Goal: Information Seeking & Learning: Learn about a topic

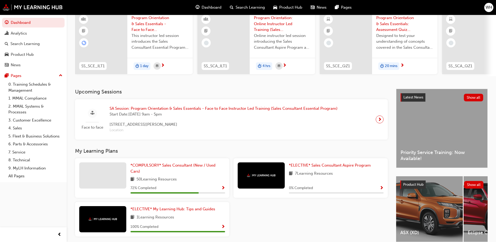
scroll to position [52, 0]
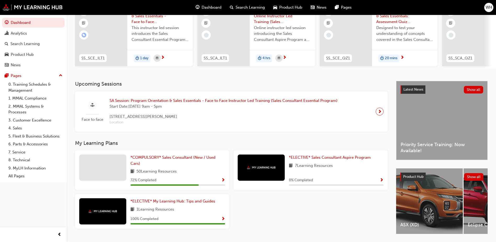
click at [225, 181] on span "Show Progress" at bounding box center [223, 180] width 4 height 5
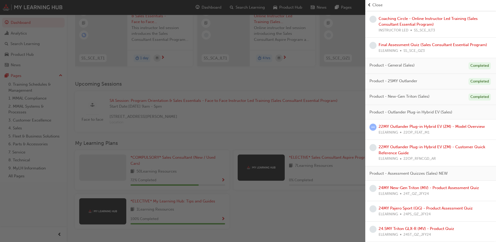
scroll to position [71, 0]
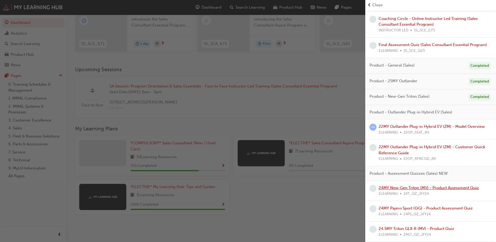
click at [426, 189] on link "24MY New-Gen Triton (MV) - Product Assessment Quiz" at bounding box center [429, 187] width 101 height 5
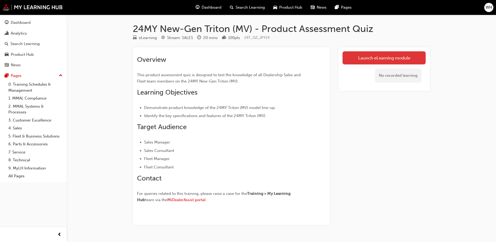
click at [370, 56] on link "Launch eLearning module" at bounding box center [384, 57] width 83 height 13
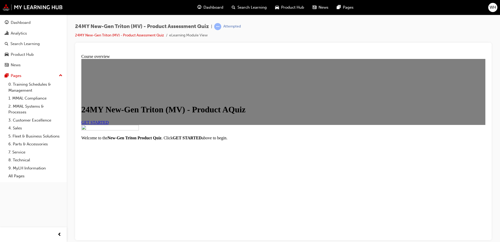
click at [109, 124] on span "GET STARTED" at bounding box center [94, 122] width 27 height 4
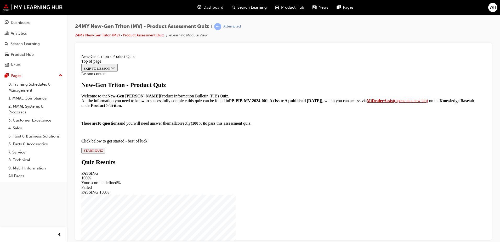
scroll to position [44, 0]
click at [105, 153] on button "START QUIZ" at bounding box center [93, 150] width 24 height 6
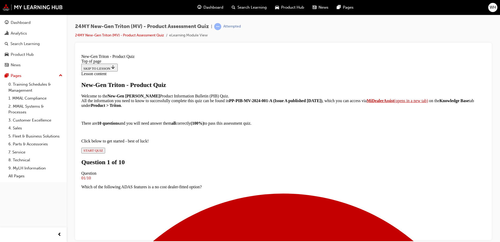
scroll to position [53, 0]
drag, startPoint x: 274, startPoint y: 217, endPoint x: 277, endPoint y: 210, distance: 8.0
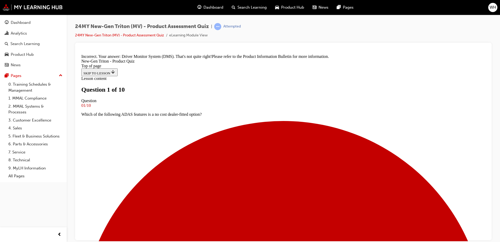
scroll to position [53, 0]
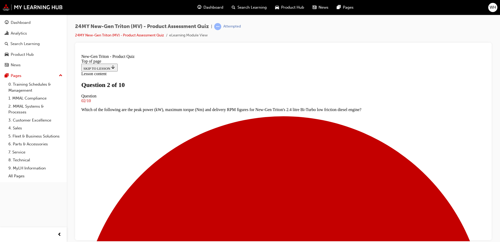
scroll to position [27, 0]
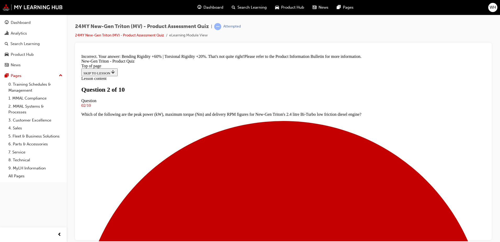
scroll to position [147, 0]
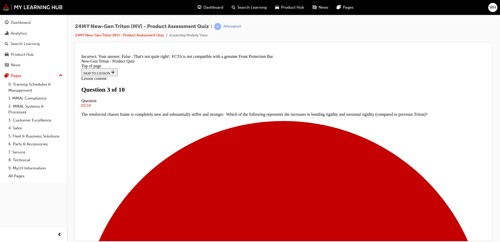
scroll to position [0, 0]
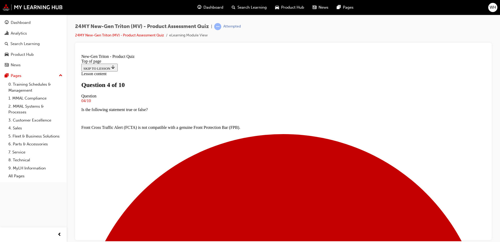
scroll to position [27, 0]
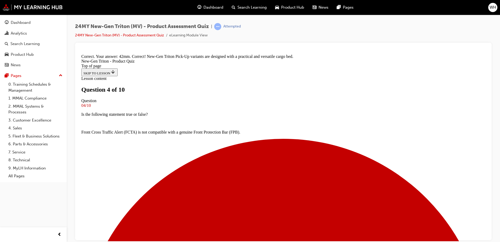
scroll to position [0, 0]
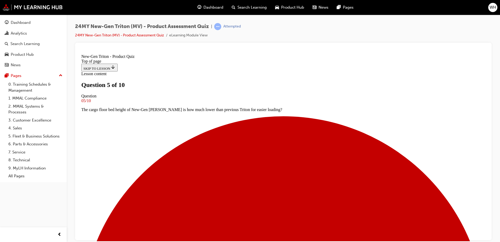
scroll to position [53, 0]
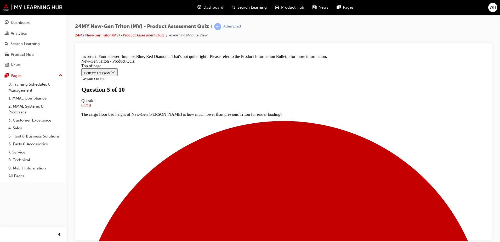
scroll to position [150, 0]
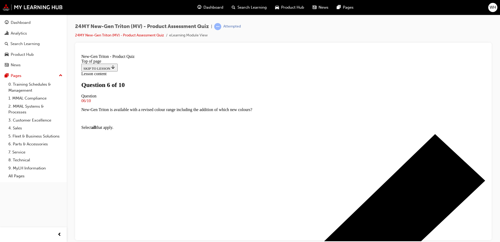
scroll to position [53, 0]
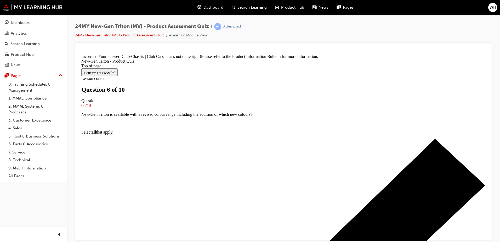
scroll to position [138, 0]
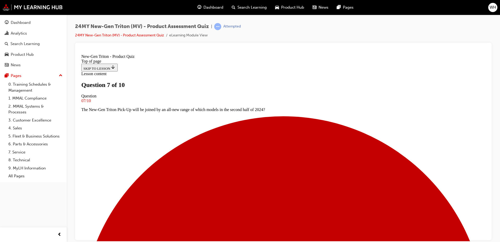
scroll to position [53, 0]
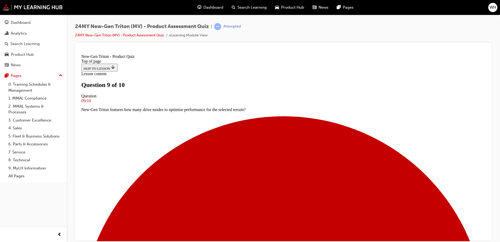
scroll to position [75, 0]
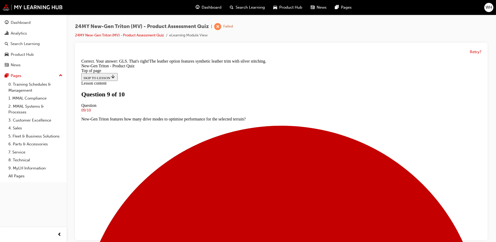
scroll to position [0, 0]
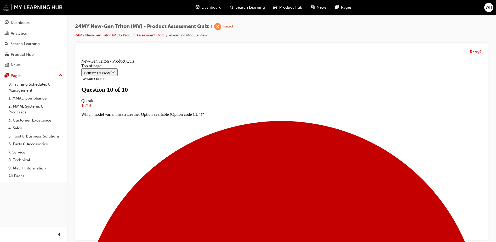
scroll to position [79, 0]
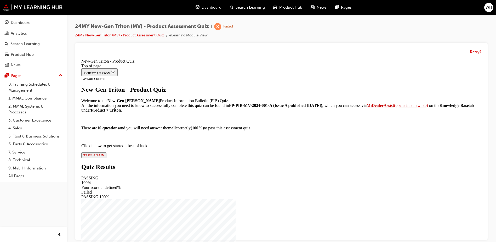
click at [215, 158] on div "New-Gen Triton - Product Quiz Welcome to the New-Gen Triton Product Information…" at bounding box center [281, 122] width 400 height 72
click at [107, 158] on button "TAKE AGAIN" at bounding box center [93, 155] width 25 height 6
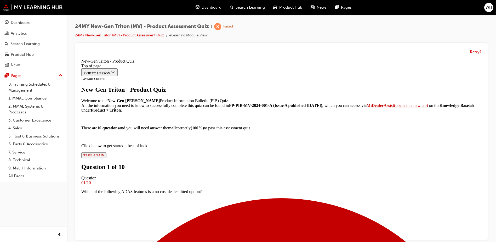
scroll to position [1, 0]
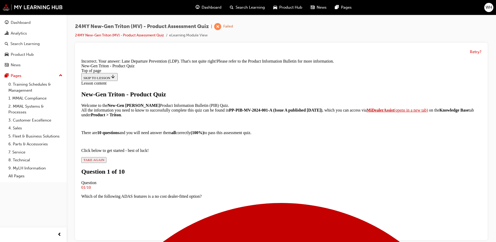
scroll to position [130, 0]
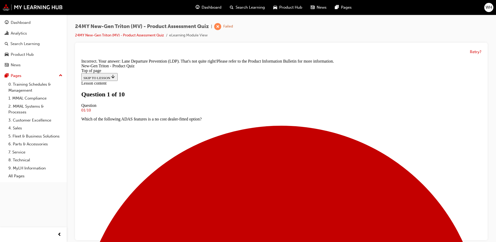
scroll to position [27, 0]
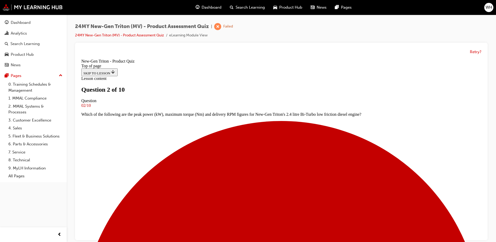
scroll to position [79, 0]
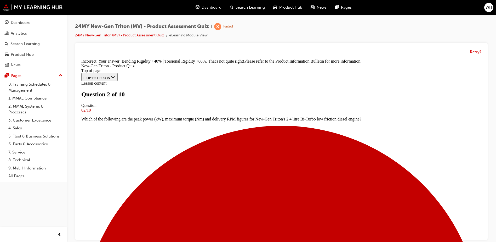
scroll to position [147, 0]
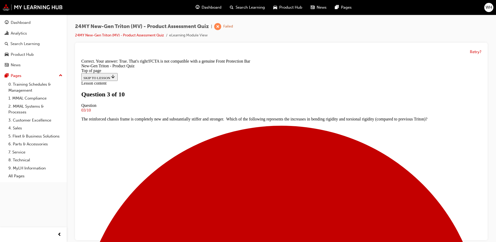
scroll to position [93, 0]
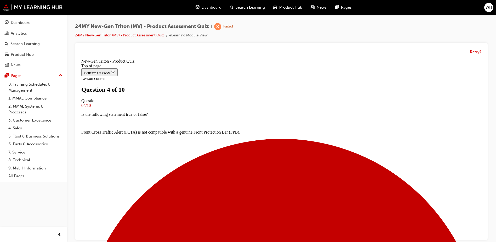
scroll to position [53, 0]
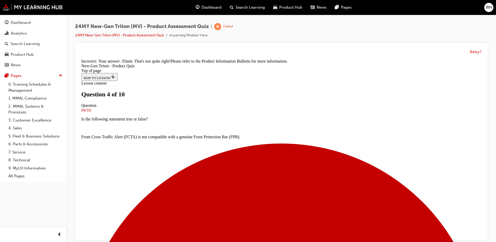
scroll to position [138, 0]
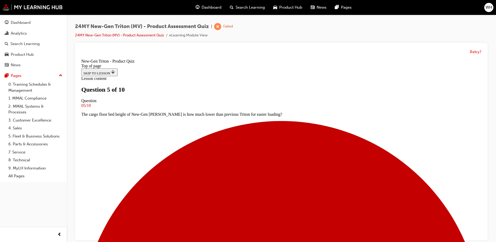
scroll to position [79, 0]
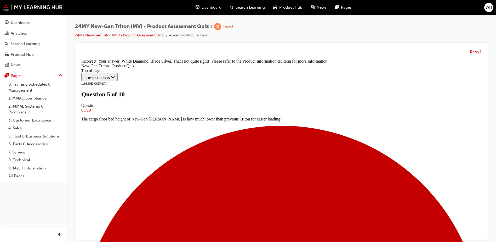
scroll to position [19, 0]
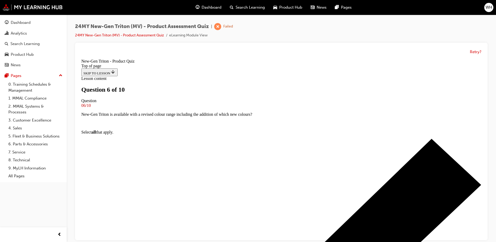
scroll to position [53, 0]
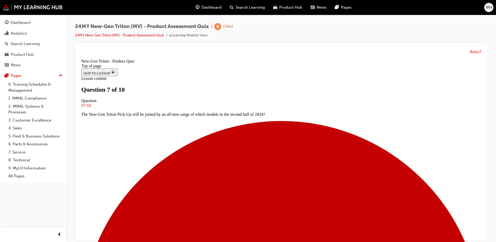
scroll to position [79, 0]
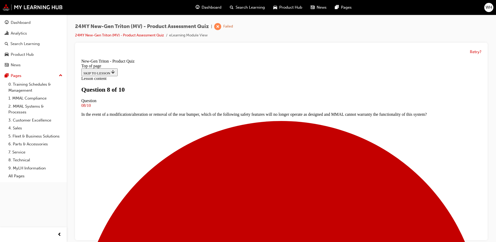
scroll to position [53, 0]
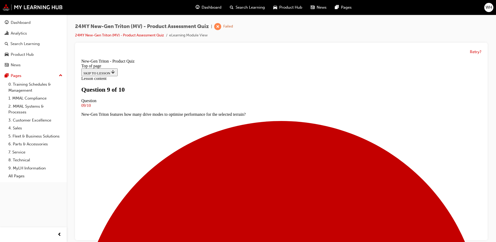
scroll to position [27, 0]
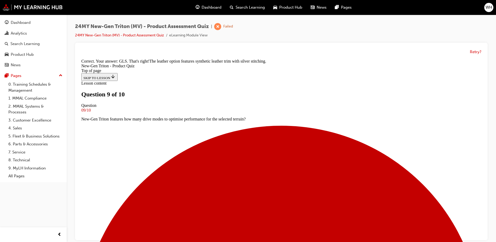
scroll to position [130, 0]
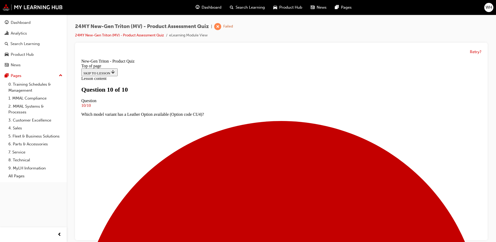
scroll to position [79, 0]
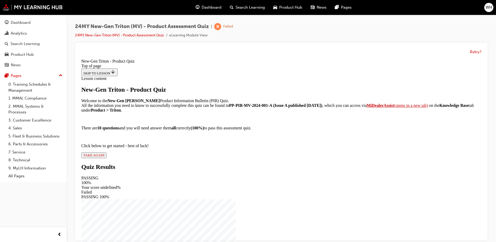
scroll to position [44, 0]
click at [213, 158] on div "New-Gen Triton - Product Quiz Welcome to the New-Gen Triton Product Information…" at bounding box center [281, 122] width 400 height 72
click at [104, 157] on span "TAKE AGAIN" at bounding box center [93, 155] width 21 height 4
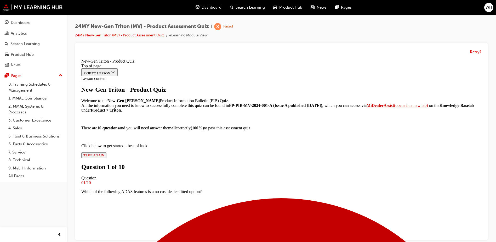
scroll to position [75, 0]
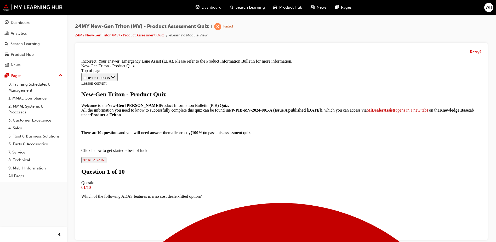
scroll to position [117, 0]
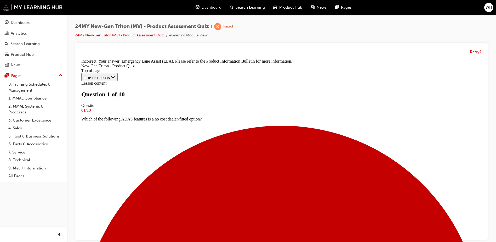
scroll to position [53, 0]
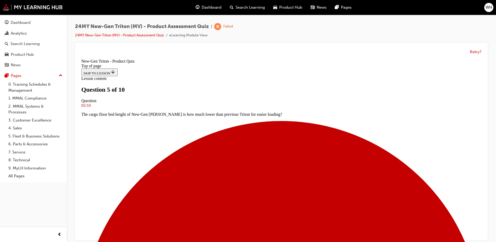
scroll to position [53, 0]
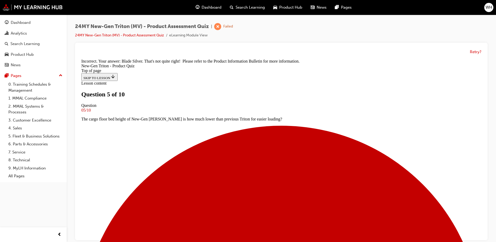
scroll to position [150, 0]
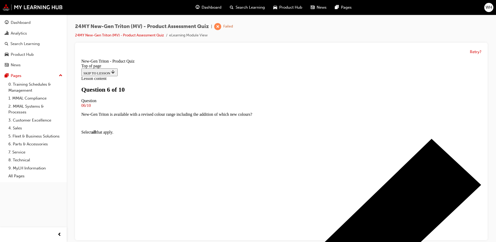
scroll to position [79, 0]
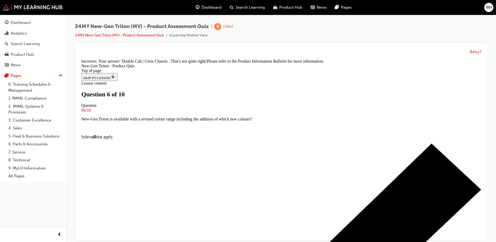
scroll to position [138, 0]
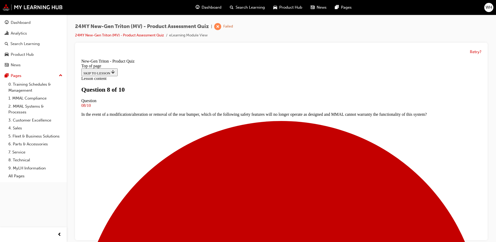
scroll to position [53, 0]
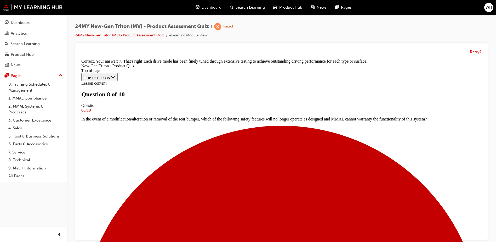
scroll to position [145, 0]
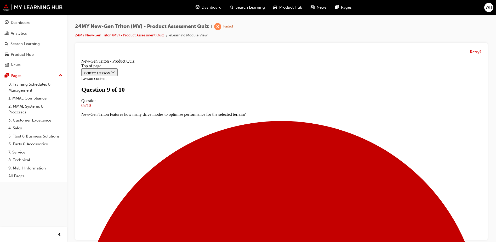
scroll to position [1, 0]
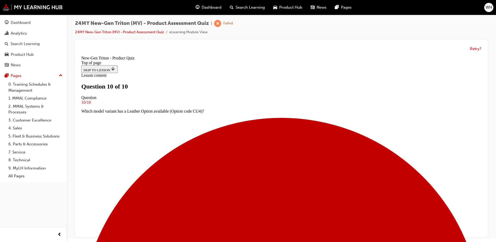
scroll to position [4, 0]
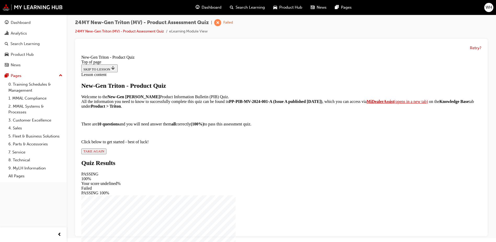
scroll to position [44, 0]
click at [104, 153] on span "TAKE AGAIN" at bounding box center [93, 151] width 21 height 4
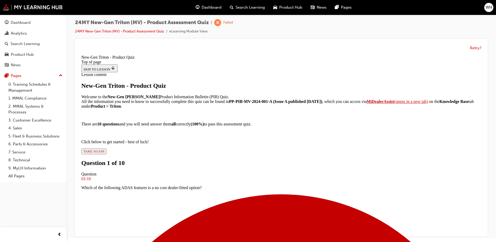
scroll to position [27, 0]
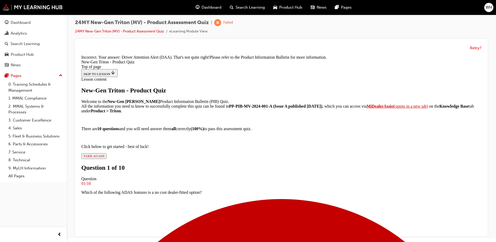
scroll to position [130, 0]
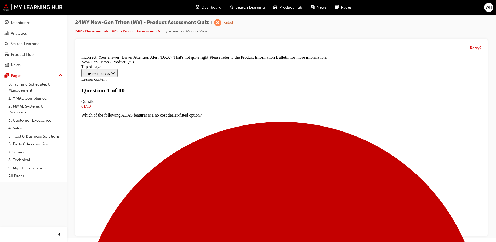
scroll to position [1, 0]
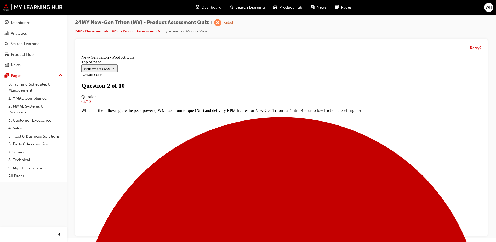
scroll to position [53, 0]
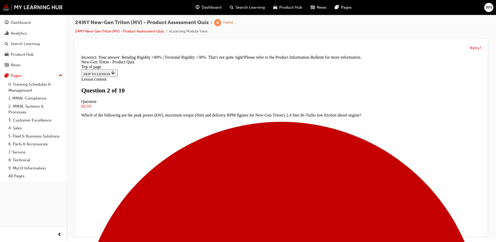
scroll to position [147, 0]
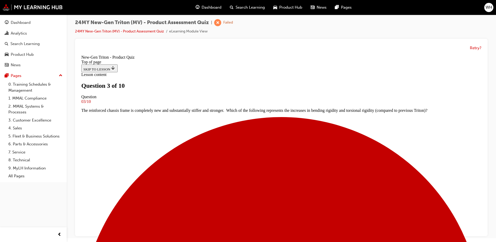
scroll to position [1, 0]
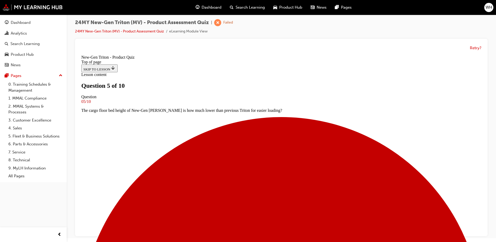
scroll to position [53, 0]
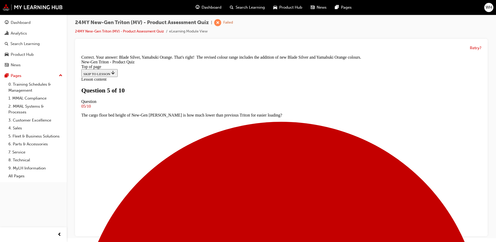
scroll to position [150, 0]
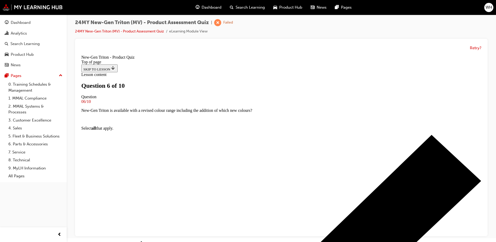
scroll to position [53, 0]
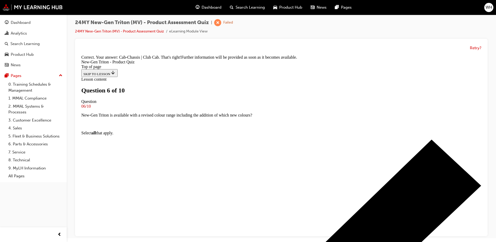
scroll to position [138, 0]
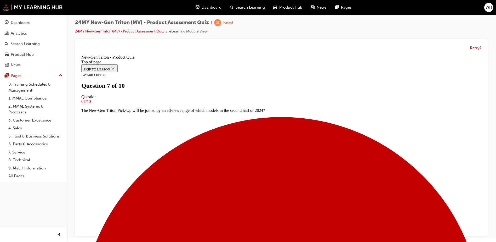
scroll to position [1, 0]
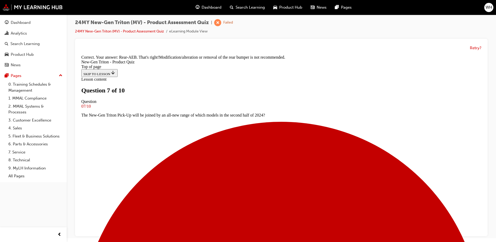
scroll to position [0, 0]
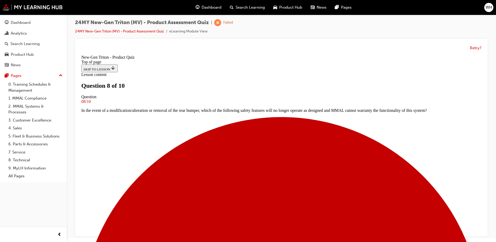
scroll to position [53, 0]
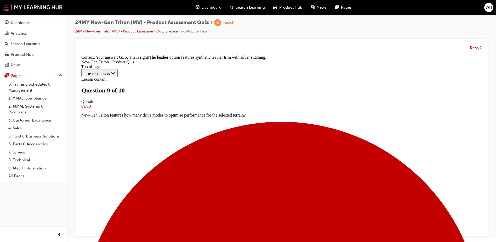
scroll to position [130, 0]
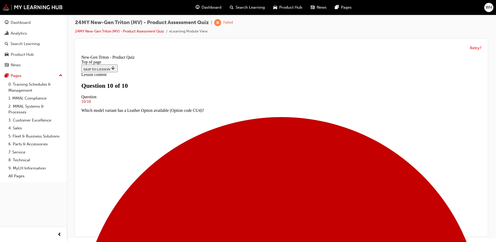
scroll to position [79, 0]
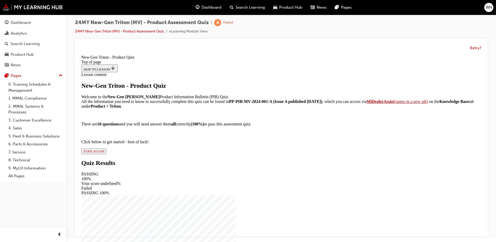
scroll to position [44, 0]
click at [104, 153] on span "TAKE AGAIN" at bounding box center [93, 151] width 21 height 4
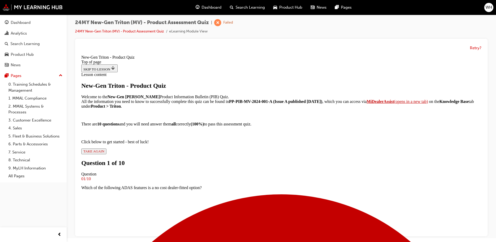
scroll to position [27, 0]
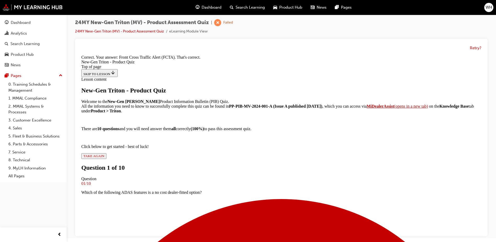
scroll to position [117, 0]
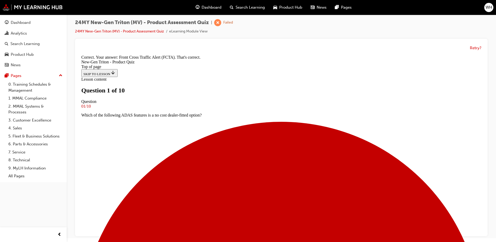
scroll to position [1, 0]
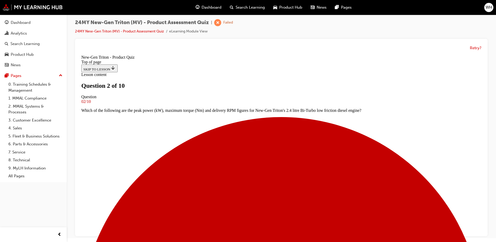
scroll to position [27, 0]
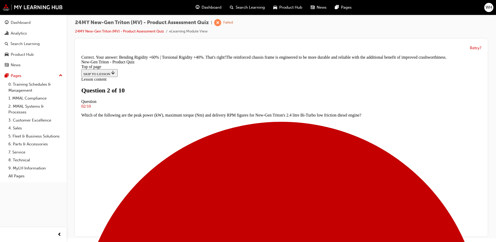
scroll to position [154, 0]
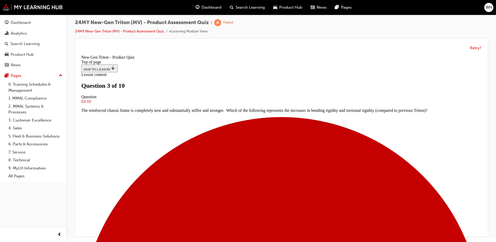
scroll to position [1, 0]
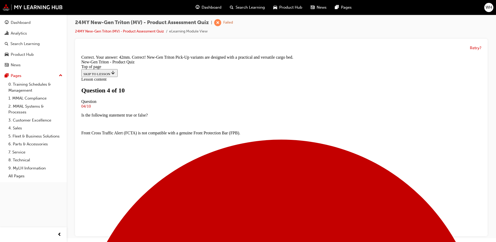
scroll to position [145, 0]
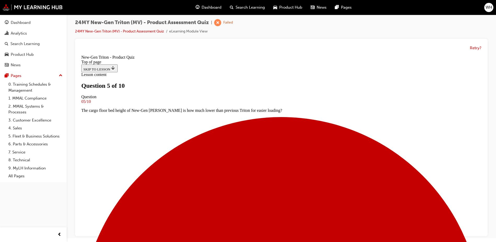
scroll to position [53, 0]
drag, startPoint x: 250, startPoint y: 184, endPoint x: 251, endPoint y: 189, distance: 5.0
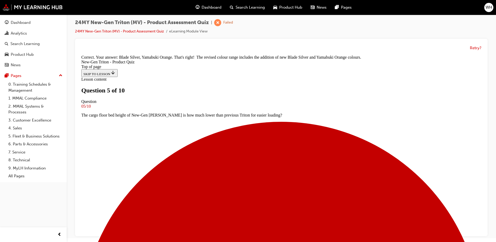
scroll to position [150, 0]
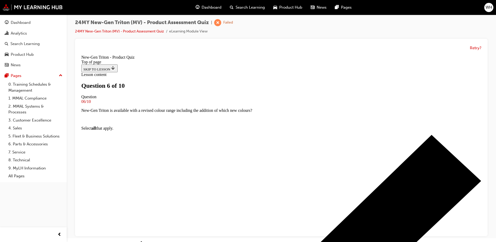
scroll to position [1, 0]
drag, startPoint x: 244, startPoint y: 176, endPoint x: 252, endPoint y: 190, distance: 15.9
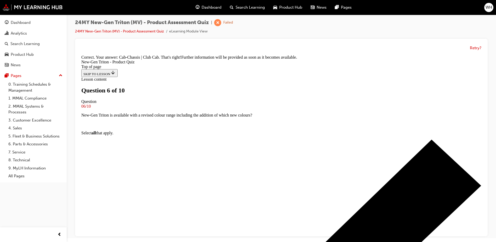
scroll to position [138, 0]
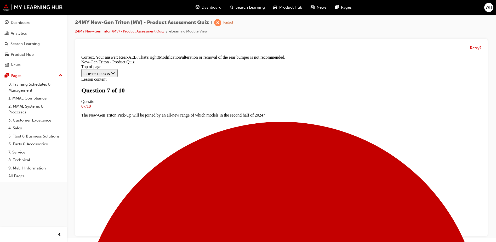
scroll to position [154, 0]
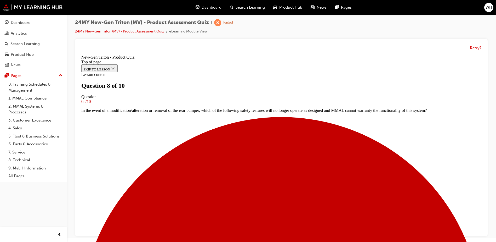
scroll to position [1, 0]
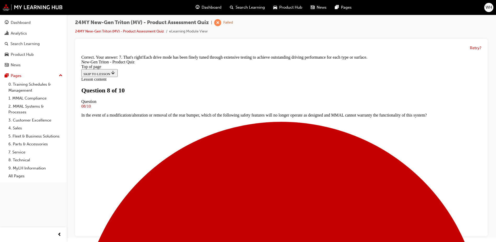
scroll to position [145, 0]
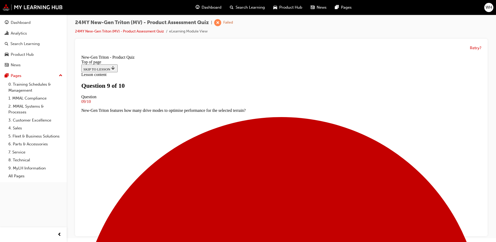
scroll to position [75, 0]
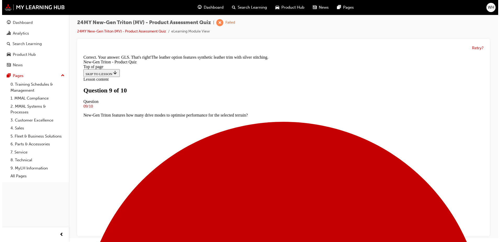
scroll to position [0, 0]
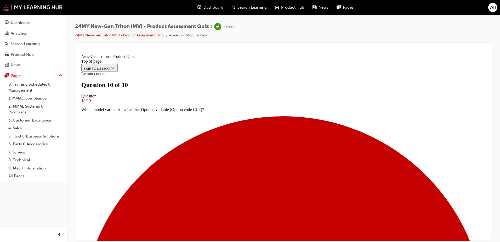
scroll to position [53, 0]
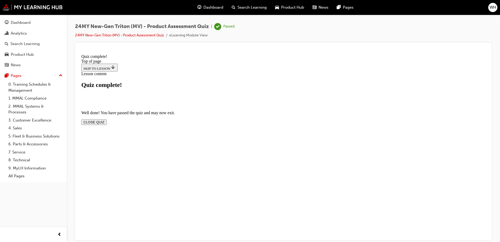
click at [107, 119] on button "CLOSE QUIZ" at bounding box center [93, 121] width 25 height 5
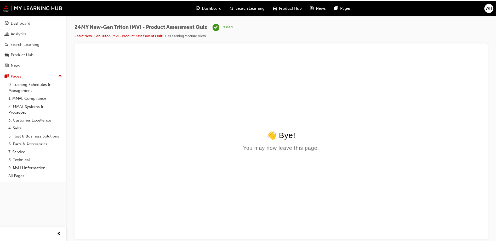
scroll to position [0, 0]
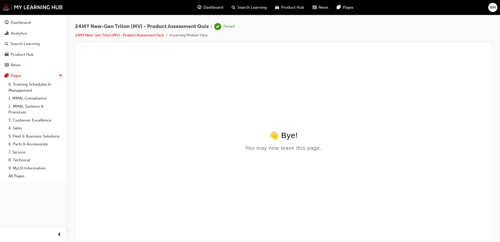
click at [199, 6] on span "guage-icon" at bounding box center [200, 7] width 4 height 7
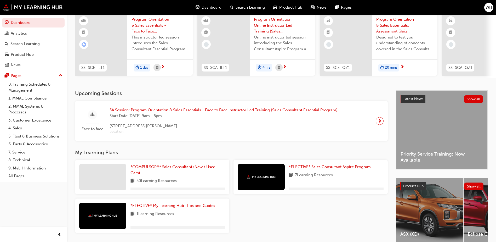
scroll to position [52, 0]
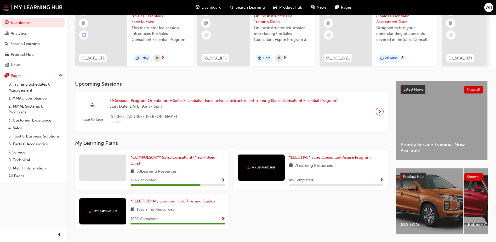
click at [224, 183] on span "Show Progress" at bounding box center [223, 180] width 4 height 5
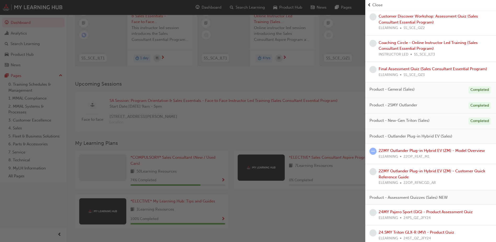
scroll to position [318, 0]
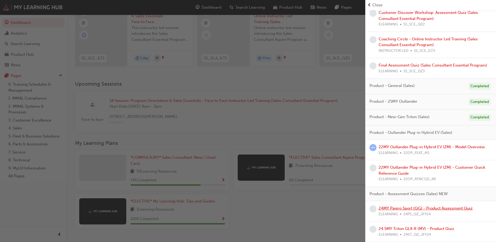
click at [416, 206] on link "24MY Pajero Sport (QG) - Product Assessment Quiz" at bounding box center [426, 208] width 94 height 5
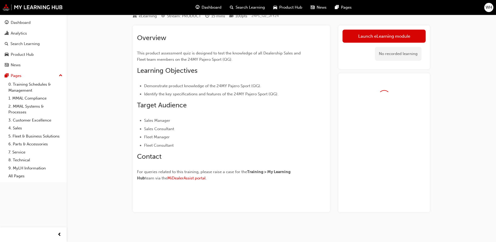
scroll to position [36, 0]
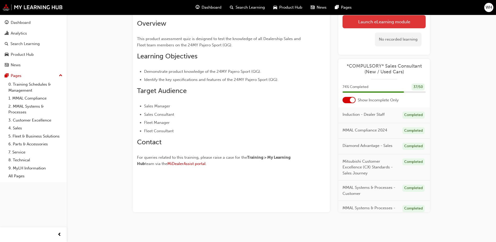
click at [358, 24] on link "Launch eLearning module" at bounding box center [384, 21] width 83 height 13
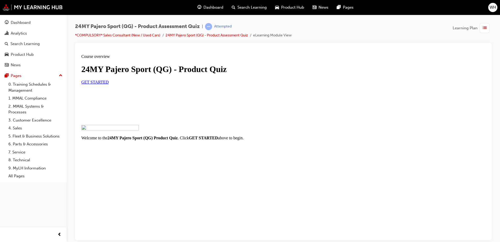
scroll to position [39, 0]
click at [109, 84] on link "GET STARTED" at bounding box center [94, 82] width 27 height 4
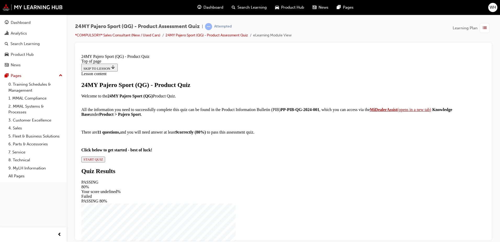
scroll to position [52, 0]
click at [103, 161] on span "START QUIZ" at bounding box center [93, 159] width 20 height 4
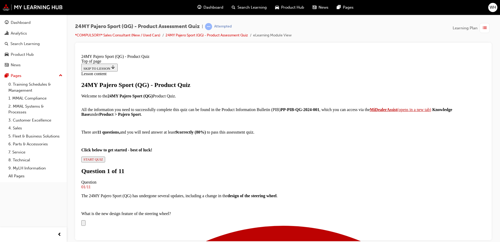
scroll to position [104, 0]
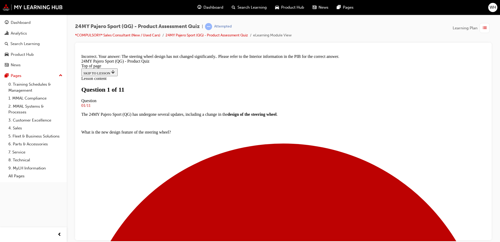
scroll to position [27, 0]
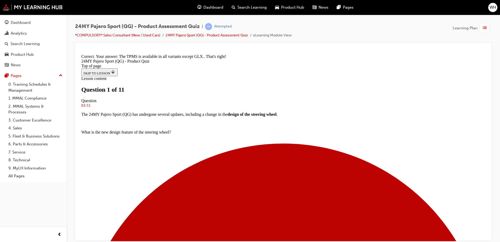
scroll to position [132, 0]
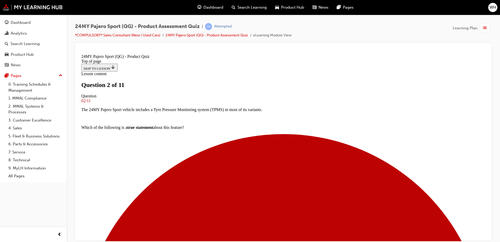
scroll to position [27, 0]
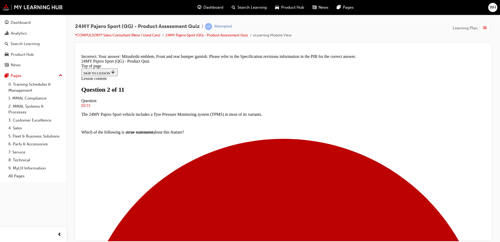
scroll to position [141, 0]
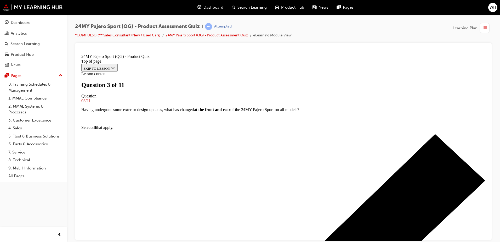
scroll to position [35, 0]
drag, startPoint x: 252, startPoint y: 196, endPoint x: 249, endPoint y: 201, distance: 5.2
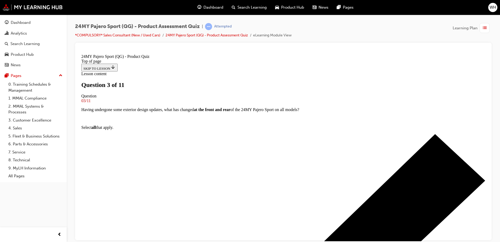
drag, startPoint x: 249, startPoint y: 205, endPoint x: 249, endPoint y: 209, distance: 3.4
drag, startPoint x: 256, startPoint y: 179, endPoint x: 257, endPoint y: 184, distance: 5.3
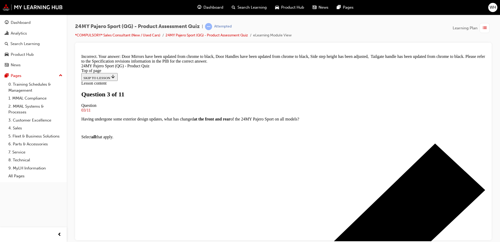
scroll to position [88, 0]
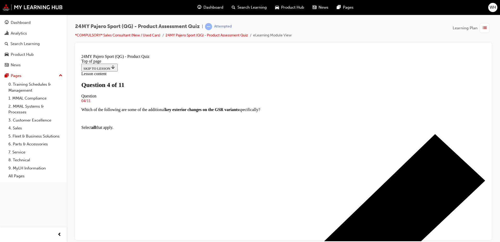
scroll to position [1, 0]
drag, startPoint x: 265, startPoint y: 188, endPoint x: 265, endPoint y: 192, distance: 4.4
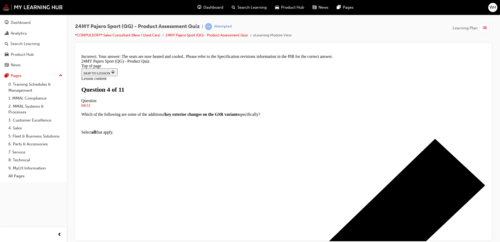
scroll to position [132, 0]
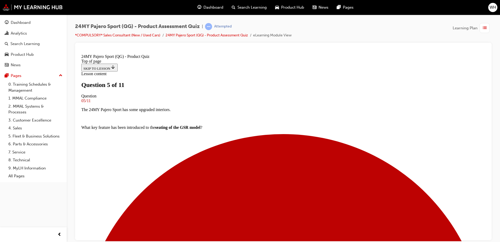
scroll to position [53, 0]
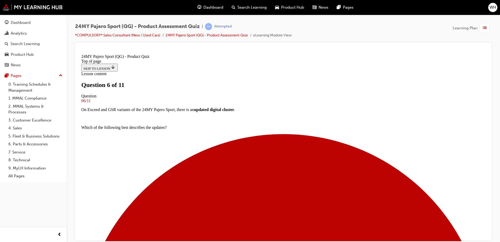
scroll to position [79, 0]
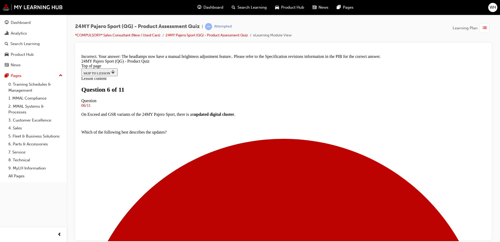
scroll to position [191, 0]
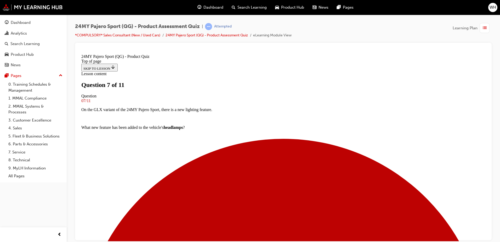
scroll to position [27, 0]
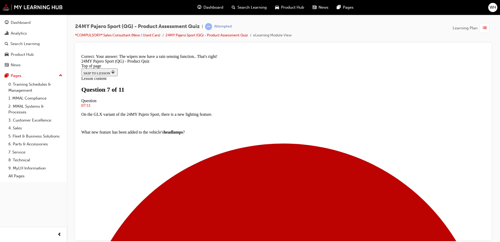
scroll to position [36, 0]
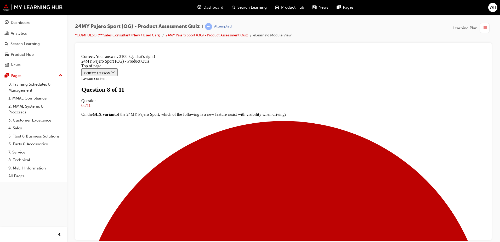
scroll to position [27, 0]
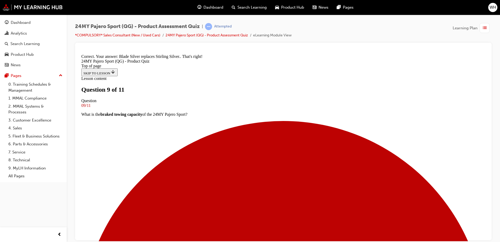
scroll to position [114, 0]
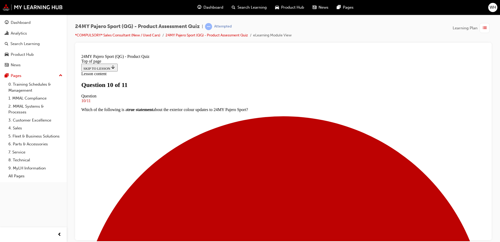
scroll to position [79, 0]
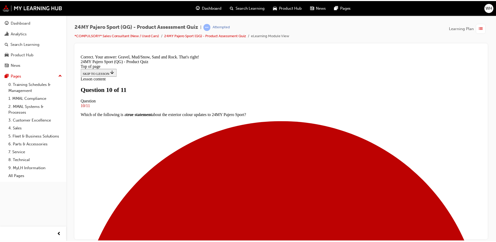
scroll to position [164, 0]
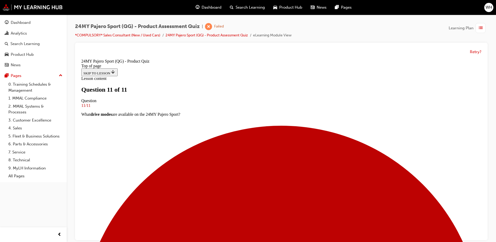
scroll to position [4, 0]
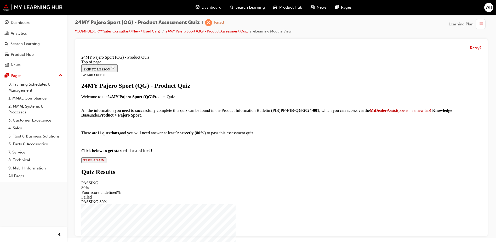
click at [104, 162] on span "TAKE AGAIN" at bounding box center [93, 160] width 21 height 4
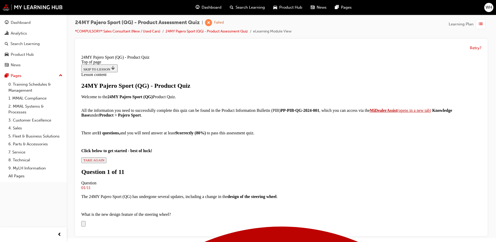
scroll to position [105, 0]
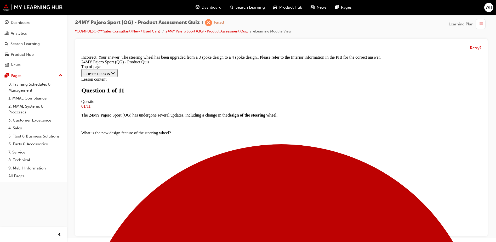
scroll to position [53, 0]
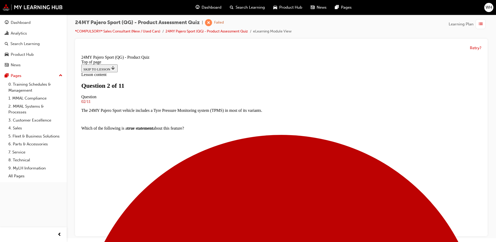
scroll to position [53, 0]
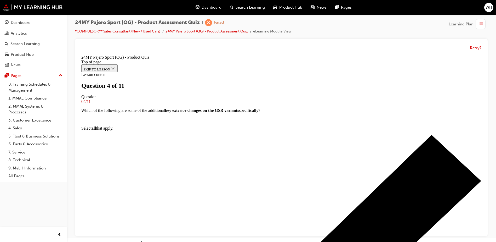
scroll to position [27, 0]
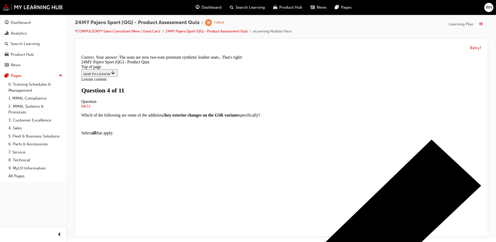
scroll to position [44, 0]
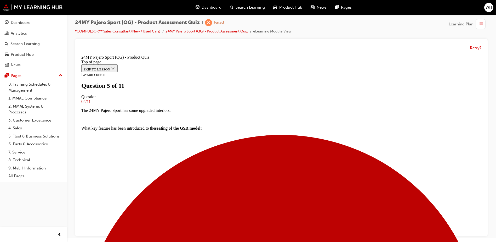
scroll to position [53, 0]
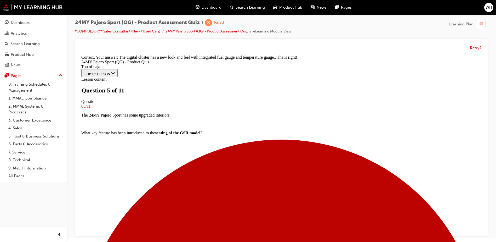
scroll to position [52, 0]
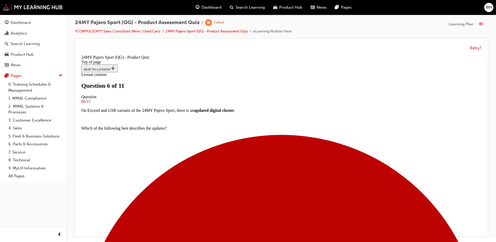
scroll to position [79, 0]
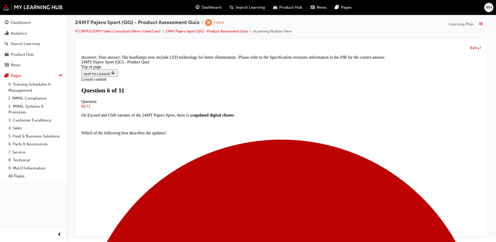
scroll to position [21, 0]
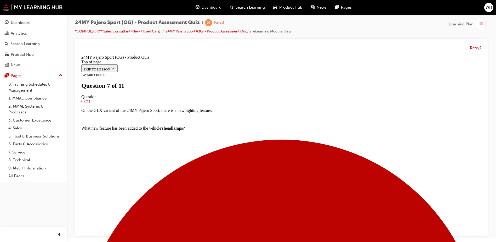
scroll to position [1, 0]
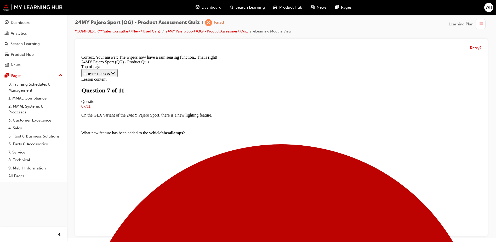
scroll to position [114, 0]
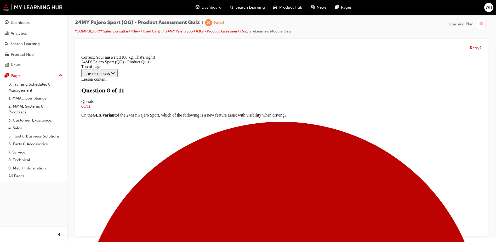
scroll to position [105, 0]
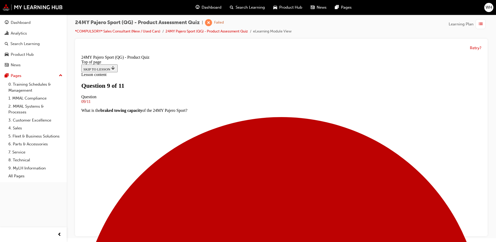
scroll to position [1, 0]
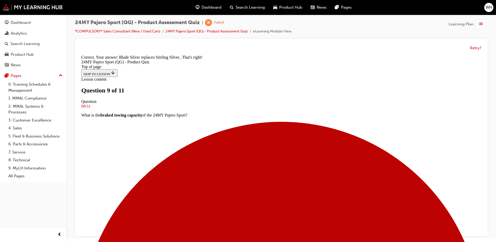
scroll to position [114, 0]
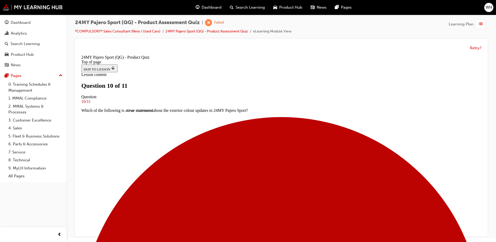
scroll to position [79, 0]
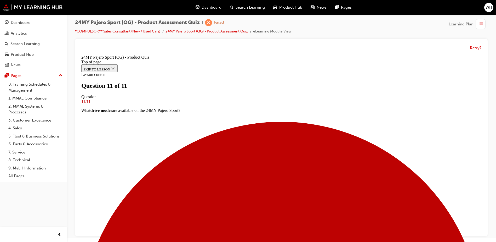
scroll to position [53, 0]
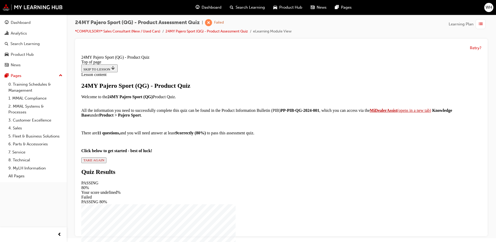
click at [104, 162] on span "TAKE AGAIN" at bounding box center [93, 160] width 21 height 4
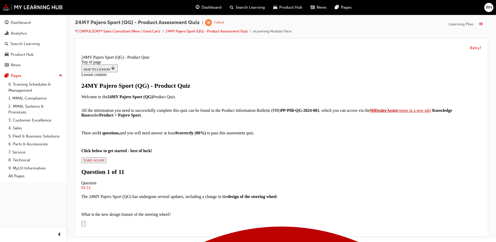
scroll to position [79, 0]
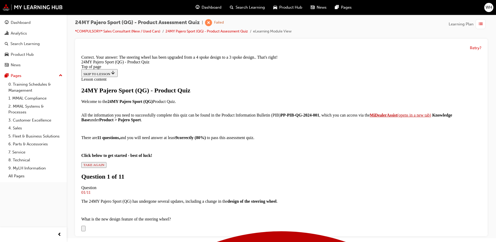
scroll to position [201, 0]
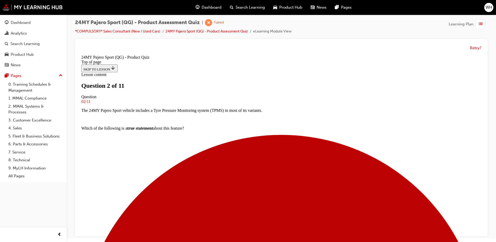
scroll to position [1, 0]
drag, startPoint x: 222, startPoint y: 219, endPoint x: 224, endPoint y: 217, distance: 3.1
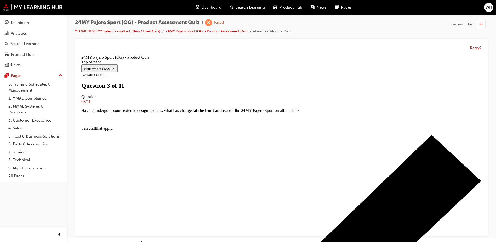
scroll to position [1, 0]
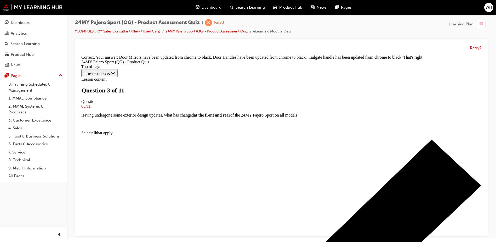
scroll to position [132, 0]
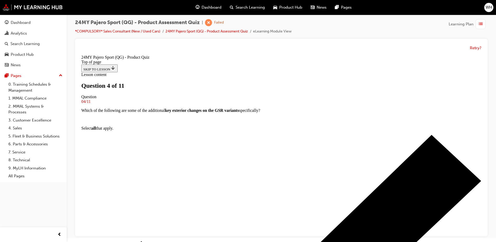
scroll to position [1, 0]
drag, startPoint x: 274, startPoint y: 185, endPoint x: 274, endPoint y: 197, distance: 12.0
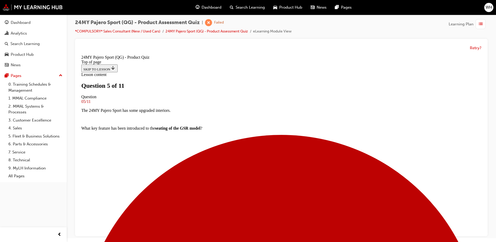
scroll to position [81, 0]
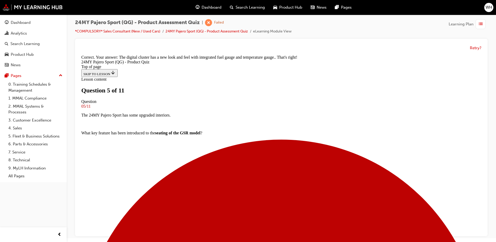
scroll to position [148, 0]
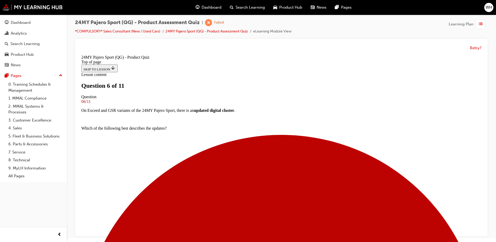
scroll to position [79, 0]
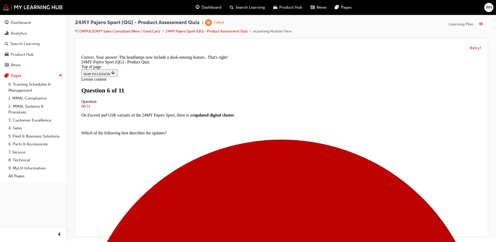
scroll to position [51, 0]
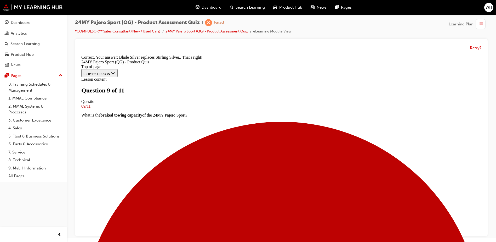
scroll to position [114, 0]
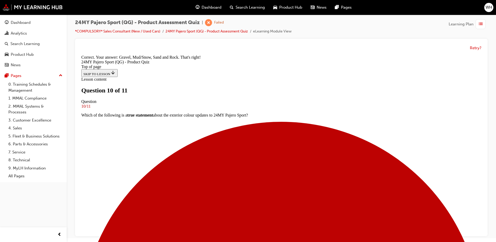
scroll to position [164, 0]
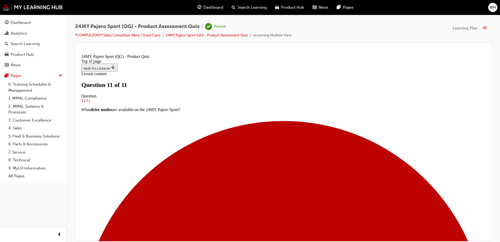
scroll to position [78, 0]
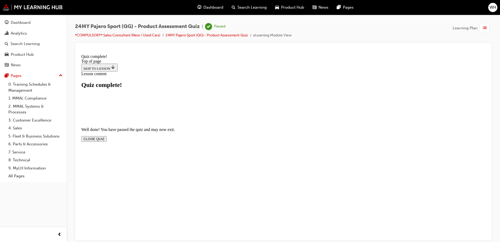
click at [107, 136] on button "CLOSE QUIZ" at bounding box center [93, 138] width 25 height 5
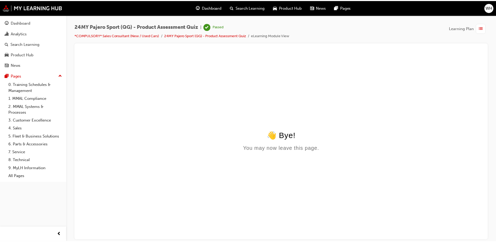
scroll to position [0, 0]
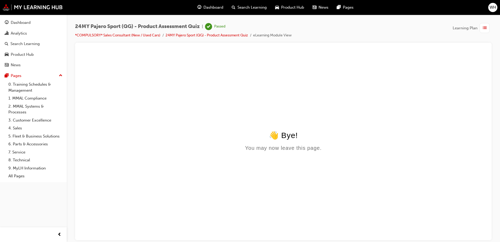
click at [210, 5] on span "Dashboard" at bounding box center [214, 7] width 20 height 6
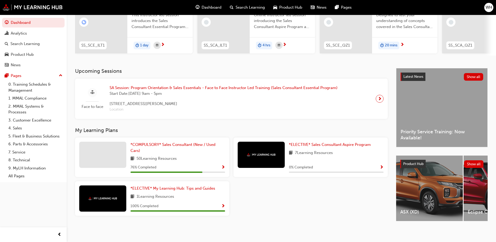
scroll to position [71, 0]
